Goal: Find specific page/section: Find specific page/section

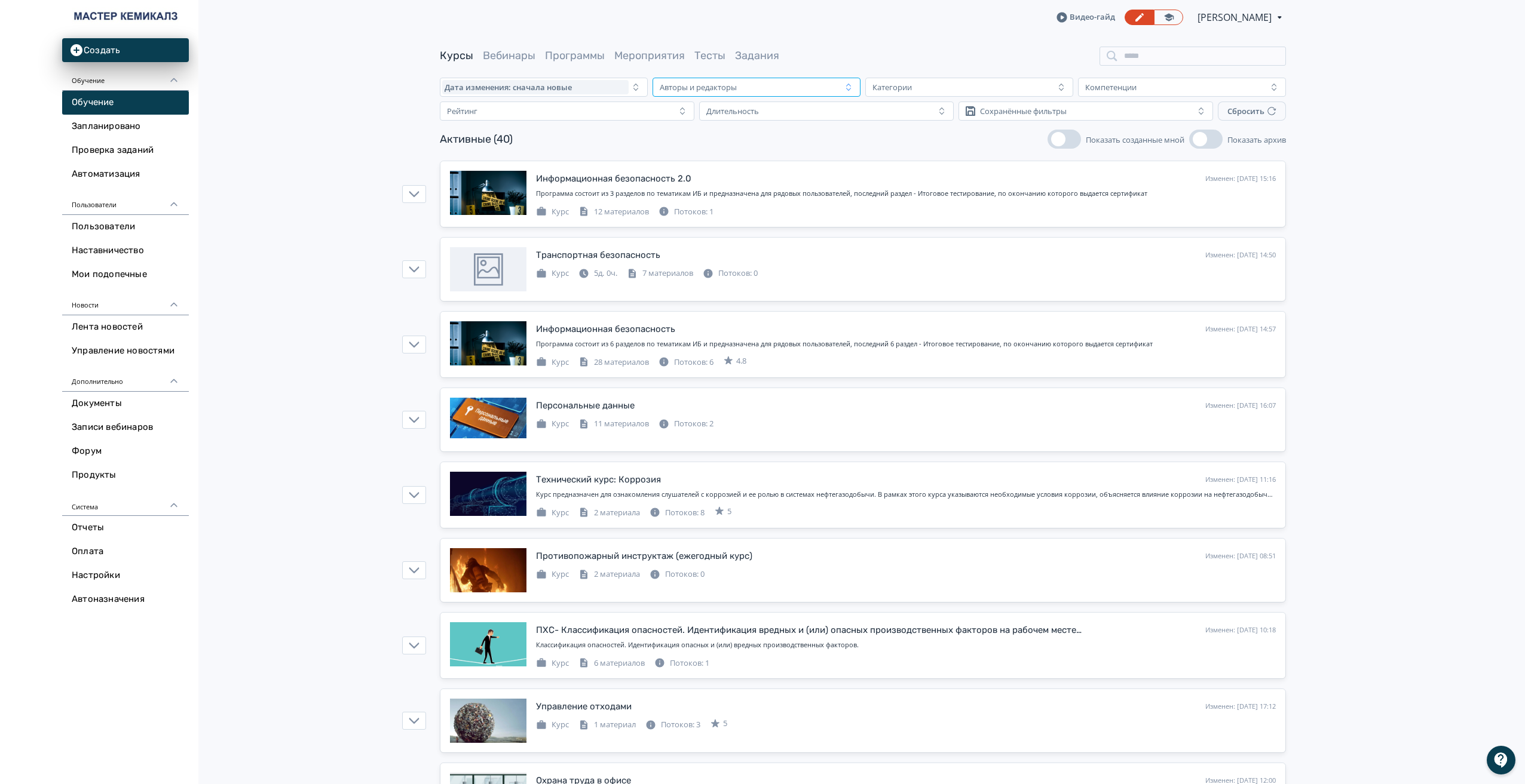
click at [838, 87] on div "Авторы и редакторы" at bounding box center [749, 88] width 187 height 15
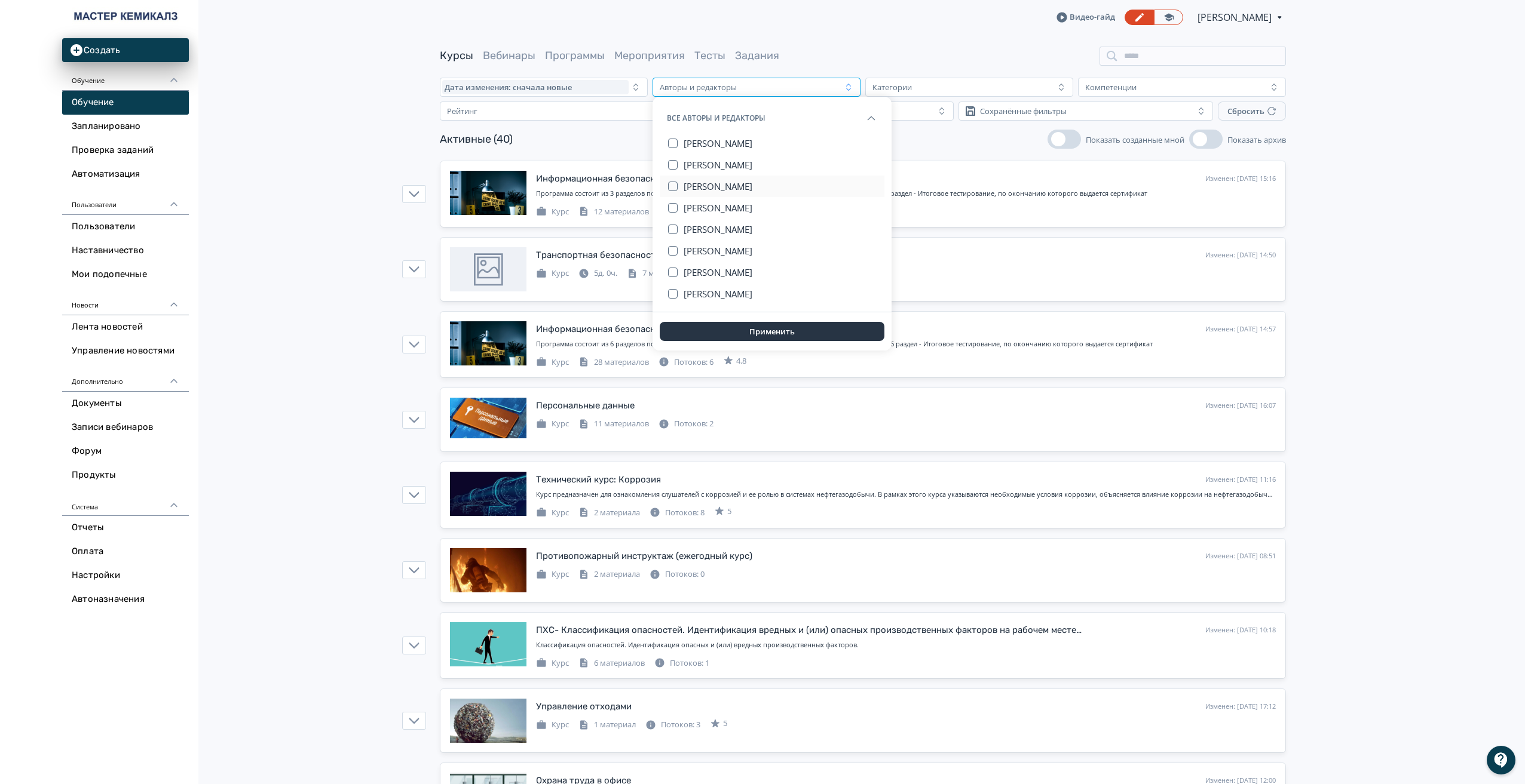
click at [693, 187] on span "[PERSON_NAME]" at bounding box center [718, 186] width 69 height 12
click at [701, 209] on span "[PERSON_NAME]" at bounding box center [718, 208] width 69 height 12
click at [697, 249] on span "[PERSON_NAME]" at bounding box center [718, 251] width 69 height 12
click at [693, 269] on span "[PERSON_NAME]" at bounding box center [718, 272] width 69 height 12
click at [692, 284] on button "[PERSON_NAME]" at bounding box center [781, 295] width 194 height 22
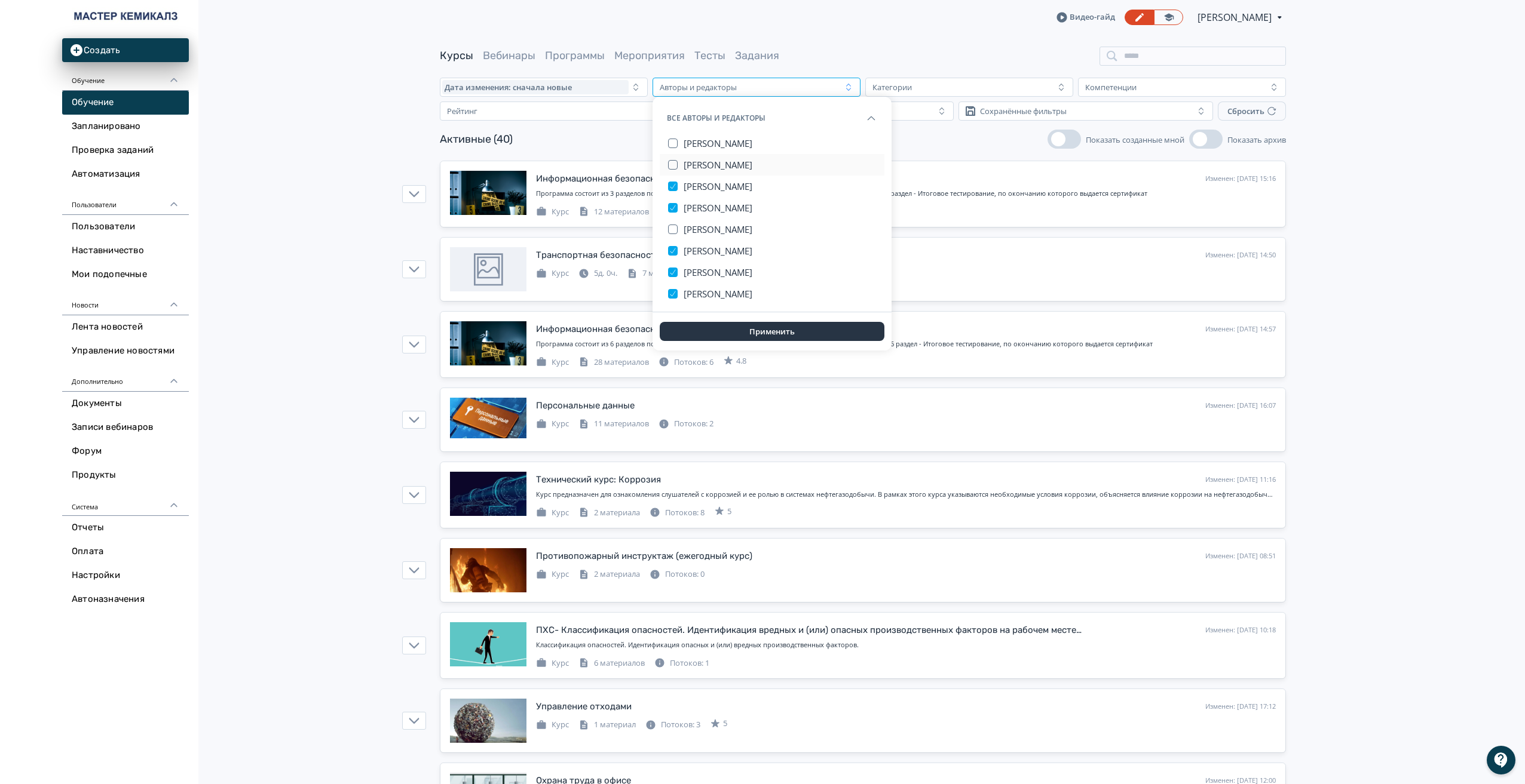
click at [694, 163] on span "[PERSON_NAME]" at bounding box center [718, 165] width 69 height 12
click at [700, 165] on span "[PERSON_NAME]" at bounding box center [718, 165] width 69 height 12
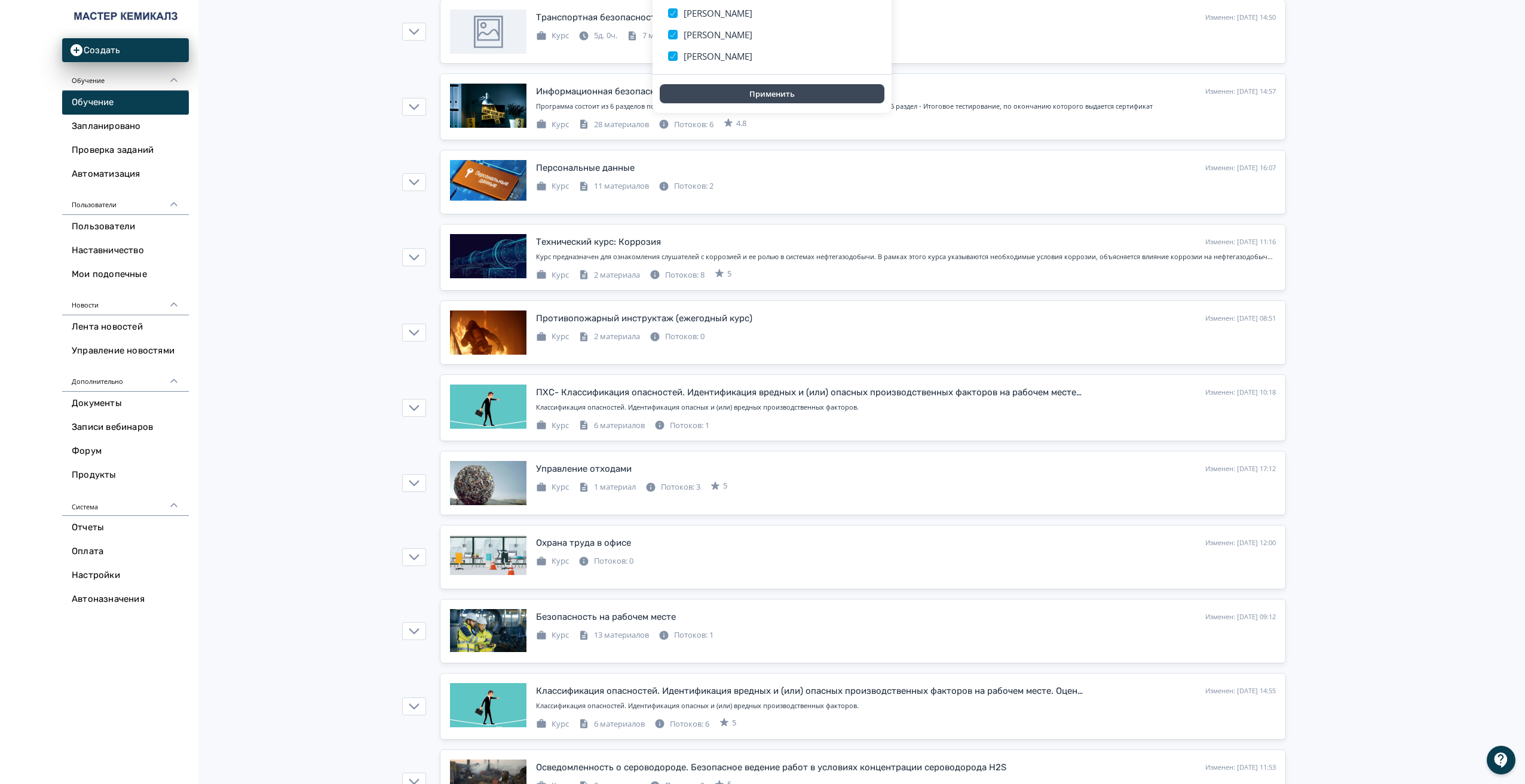
scroll to position [239, 0]
click at [738, 94] on button "Применить" at bounding box center [773, 92] width 225 height 19
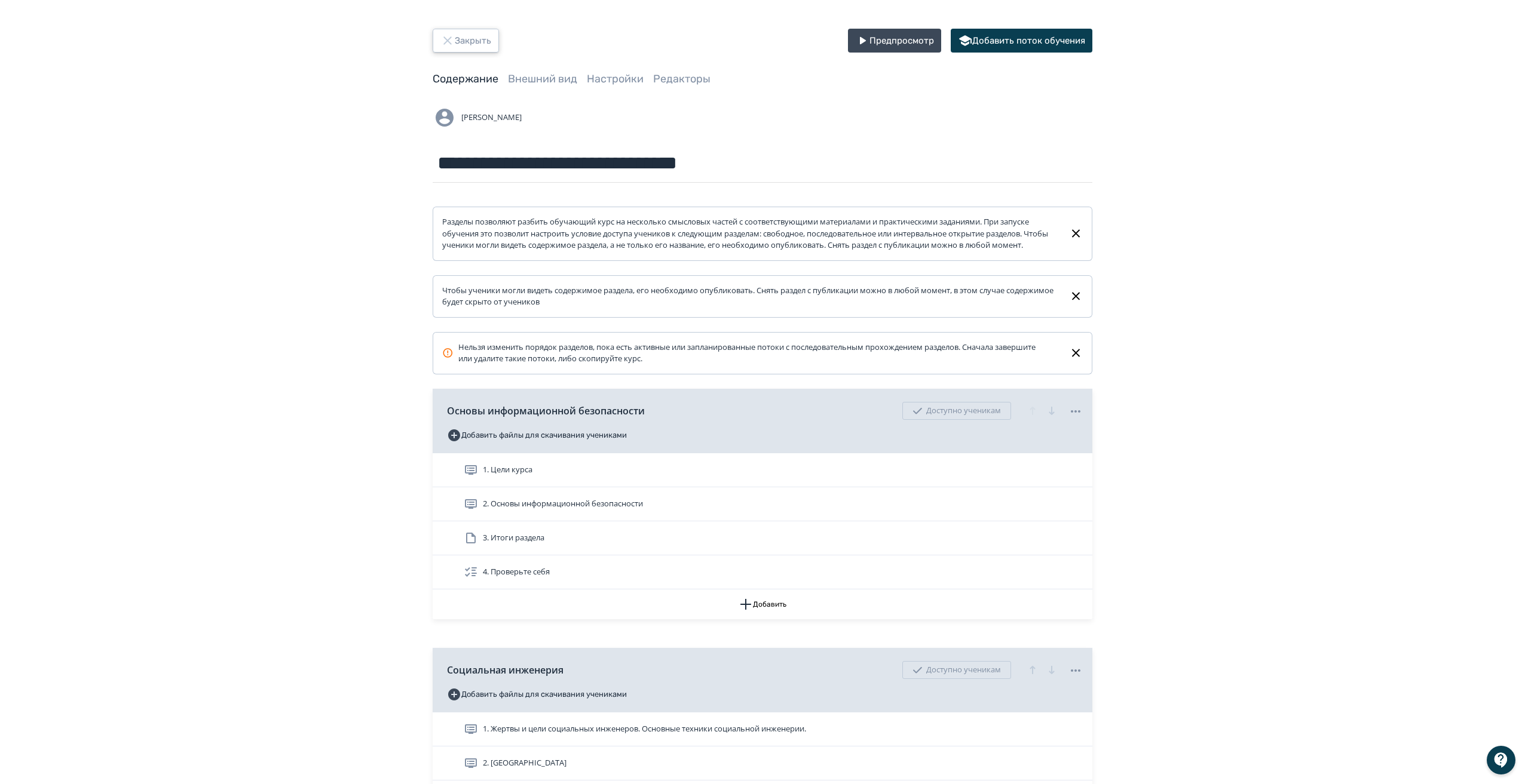
click at [442, 40] on icon "button" at bounding box center [448, 41] width 15 height 15
